Goal: Task Accomplishment & Management: Manage account settings

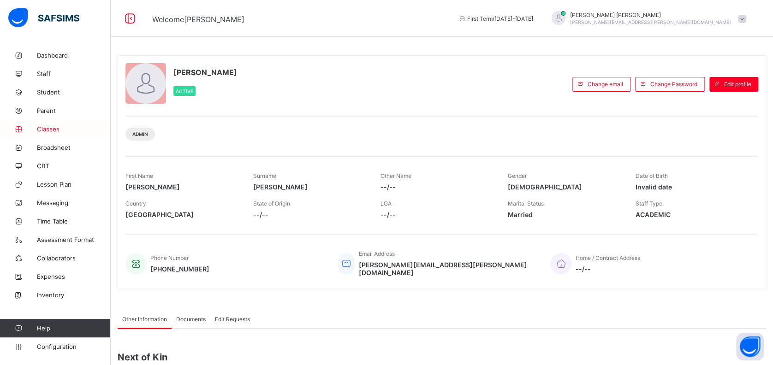
click at [55, 127] on span "Classes" at bounding box center [74, 128] width 74 height 7
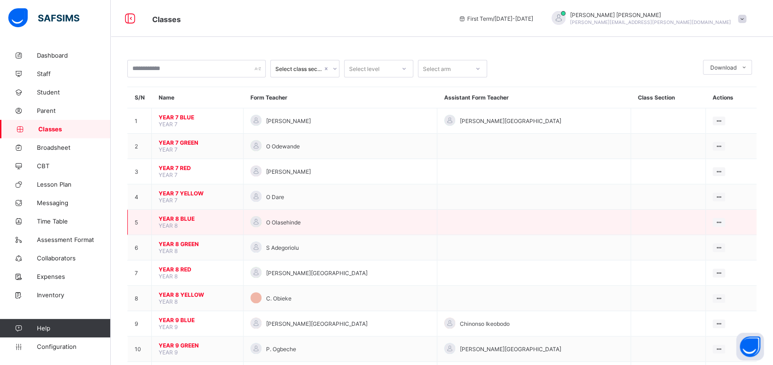
click at [179, 215] on span "YEAR 8 BLUE" at bounding box center [197, 218] width 77 height 7
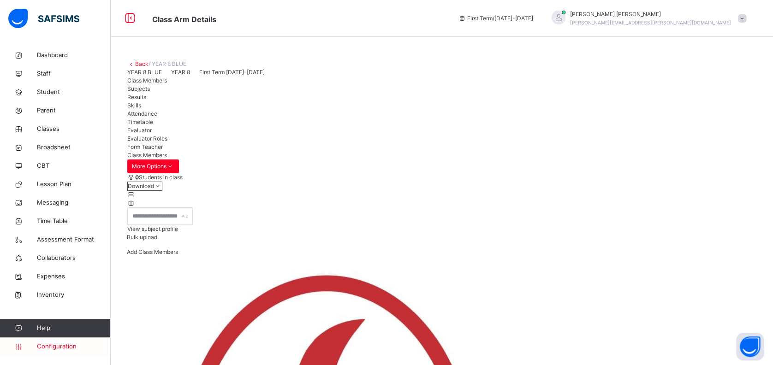
click at [66, 347] on span "Configuration" at bounding box center [73, 346] width 73 height 9
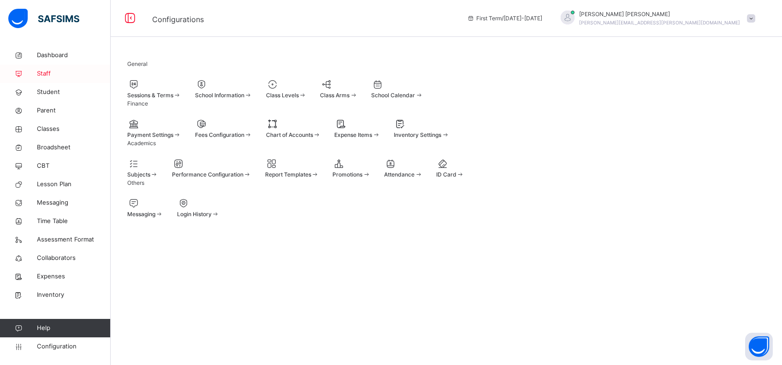
click at [44, 72] on span "Staff" at bounding box center [74, 73] width 74 height 9
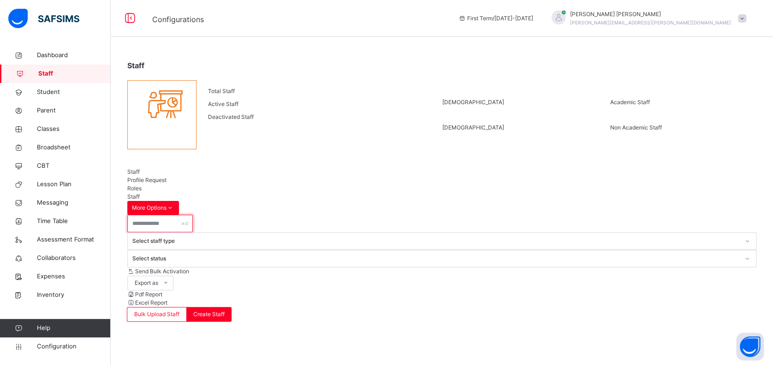
click at [187, 215] on input "text" at bounding box center [160, 224] width 66 height 18
type input "***"
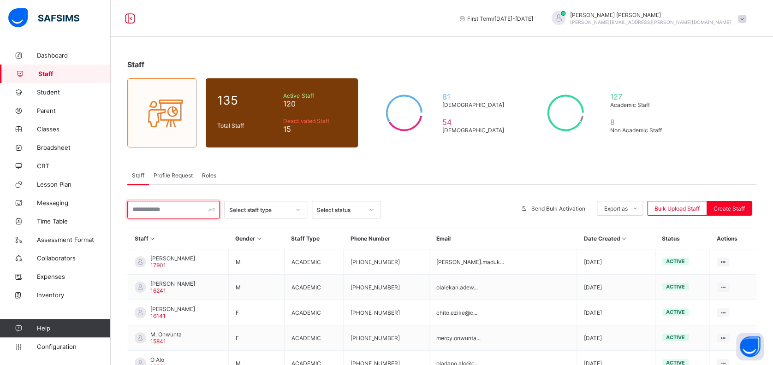
click at [171, 206] on input "text" at bounding box center [173, 210] width 92 height 18
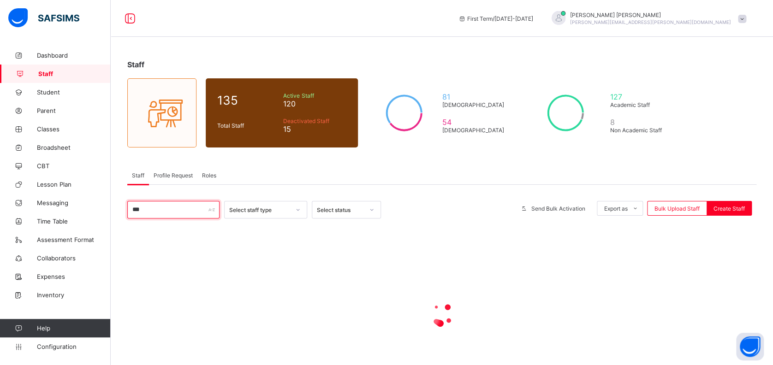
type input "***"
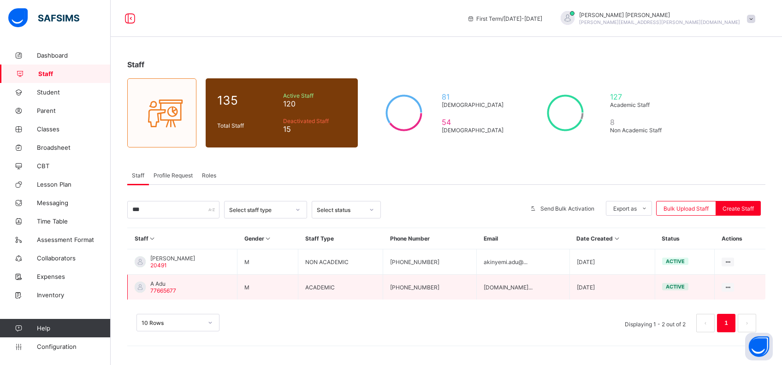
click at [165, 287] on span "77665677" at bounding box center [163, 290] width 26 height 7
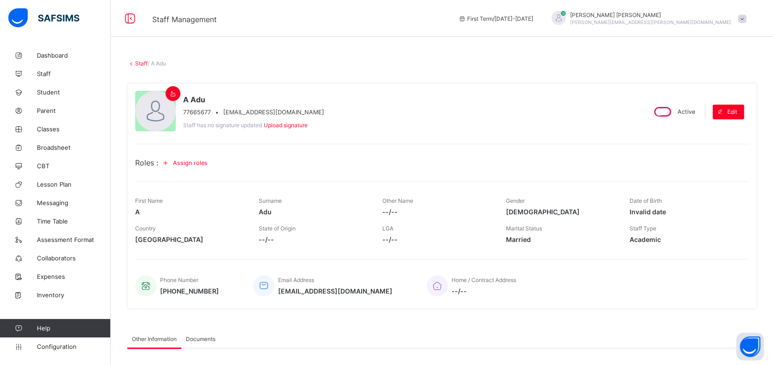
click at [187, 166] on div "Assign roles" at bounding box center [186, 162] width 56 height 15
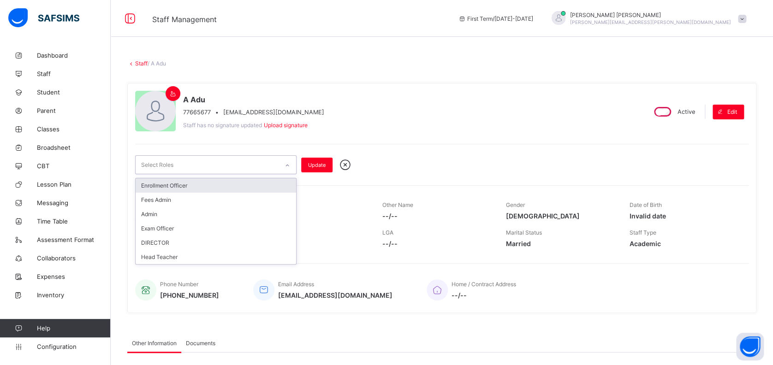
click at [286, 167] on icon at bounding box center [288, 165] width 6 height 9
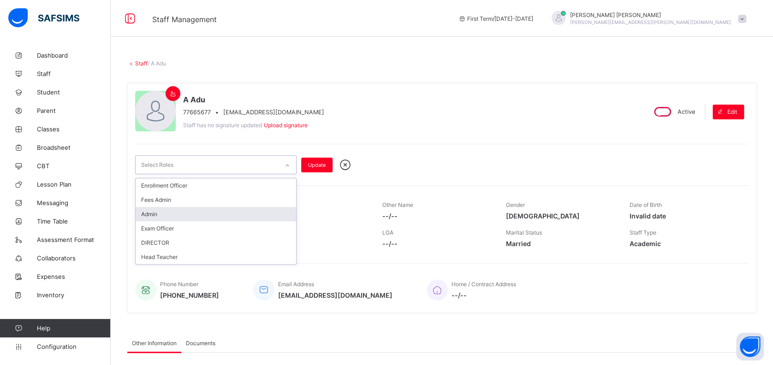
click at [240, 213] on div "Admin" at bounding box center [216, 214] width 161 height 14
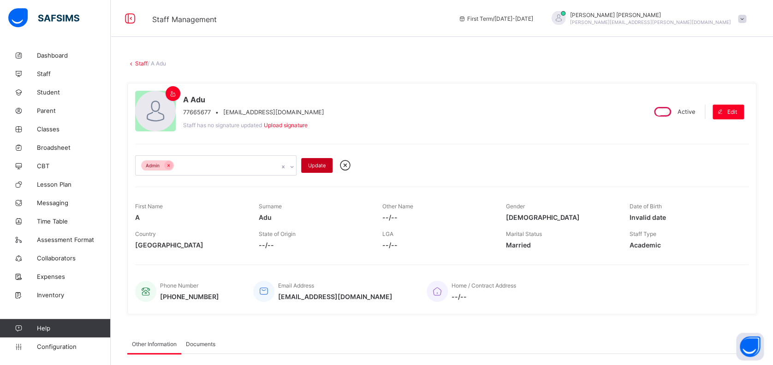
click at [321, 167] on span "Update" at bounding box center [317, 165] width 18 height 6
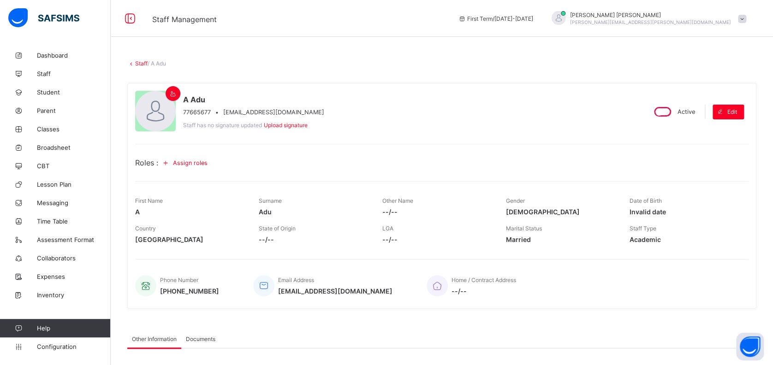
click at [369, 163] on div "Roles : Assign roles" at bounding box center [442, 162] width 614 height 15
